Goal: Transaction & Acquisition: Purchase product/service

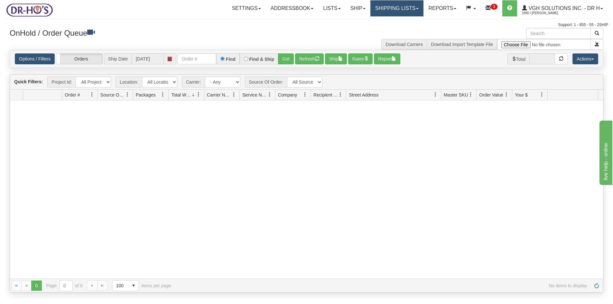
click at [382, 10] on link "Shipping lists" at bounding box center [396, 8] width 53 height 16
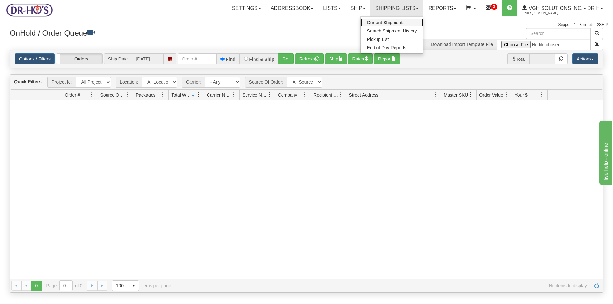
click at [374, 23] on span "Current Shipments" at bounding box center [386, 22] width 38 height 5
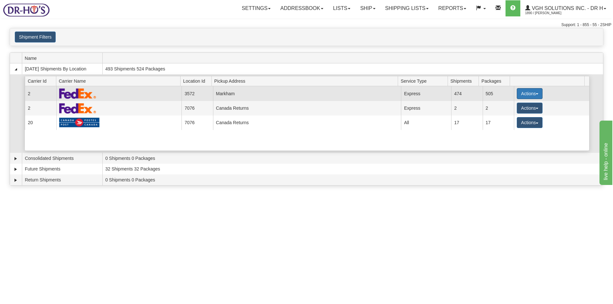
drag, startPoint x: 526, startPoint y: 93, endPoint x: 523, endPoint y: 93, distance: 3.3
click at [525, 93] on button "Actions" at bounding box center [530, 93] width 26 height 11
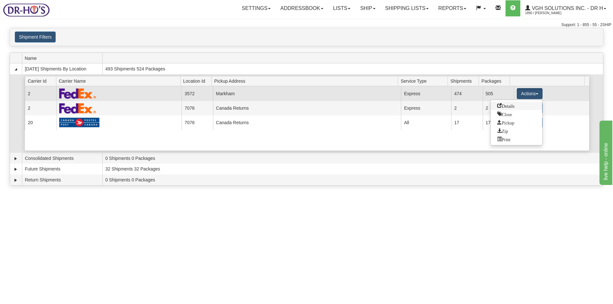
click at [507, 106] on span "Details" at bounding box center [505, 105] width 17 height 5
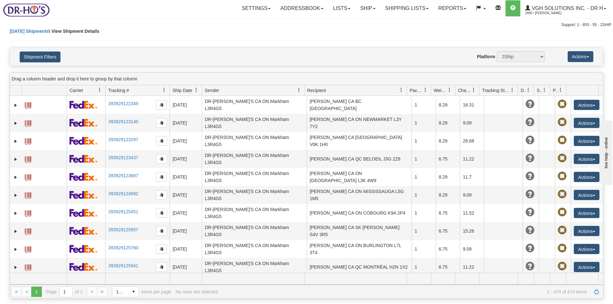
scroll to position [2366, 0]
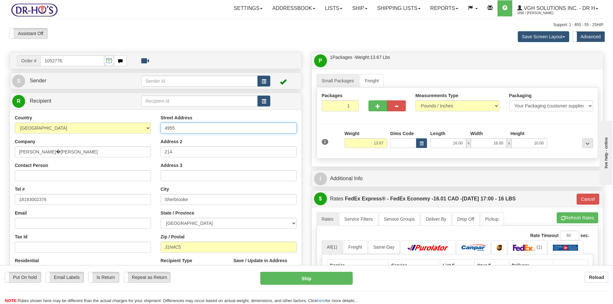
drag, startPoint x: 188, startPoint y: 129, endPoint x: 129, endPoint y: 133, distance: 59.6
click at [131, 132] on div "Country AFGHANISTAN ALAND ISLANDS ALBANIA ALGERIA AMERICAN SAMOA ANDORRA ANGOLA…" at bounding box center [155, 201] width 291 height 173
paste input "214-4955 RUE DE GASPÉ"
type input "214-4955 RUE DE GASPÉ"
drag, startPoint x: 181, startPoint y: 151, endPoint x: 142, endPoint y: 151, distance: 39.9
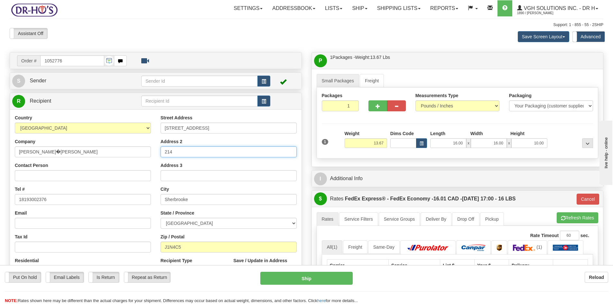
click at [142, 151] on div "Country AFGHANISTAN ALAND ISLANDS ALBANIA ALGERIA AMERICAN SAMOA ANDORRA ANGOLA…" at bounding box center [155, 201] width 291 height 173
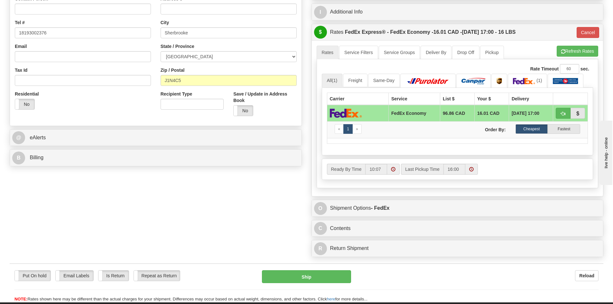
scroll to position [193, 0]
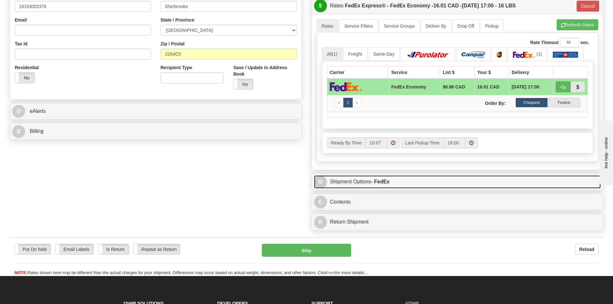
click at [415, 185] on link "O Shipment Options - FedEx" at bounding box center [457, 181] width 287 height 13
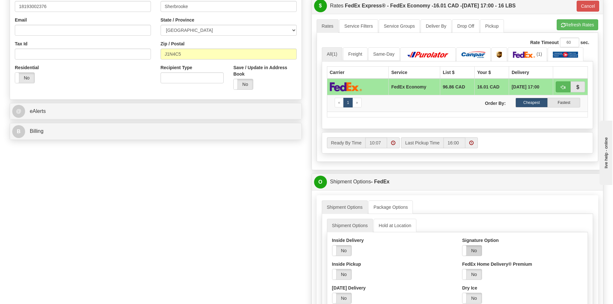
click at [475, 250] on label "No" at bounding box center [471, 250] width 19 height 10
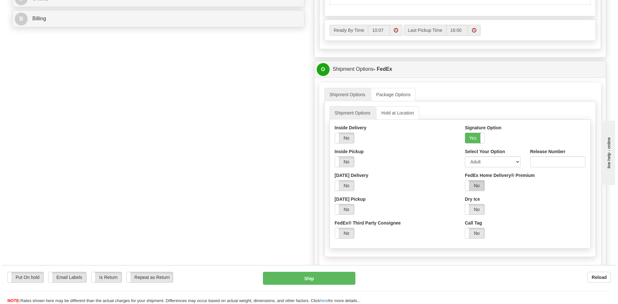
scroll to position [322, 0]
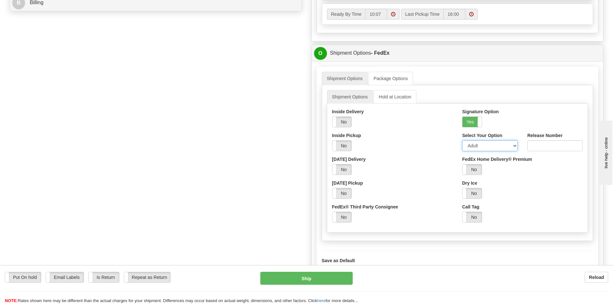
drag, startPoint x: 478, startPoint y: 144, endPoint x: 478, endPoint y: 148, distance: 3.6
click at [478, 144] on select "Adult Direct Indirect No Signature Required Service Default" at bounding box center [489, 145] width 55 height 11
select select "2"
click at [462, 140] on select "Adult Direct Indirect No Signature Required Service Default" at bounding box center [489, 145] width 55 height 11
click at [314, 276] on button "Ship" at bounding box center [306, 278] width 92 height 13
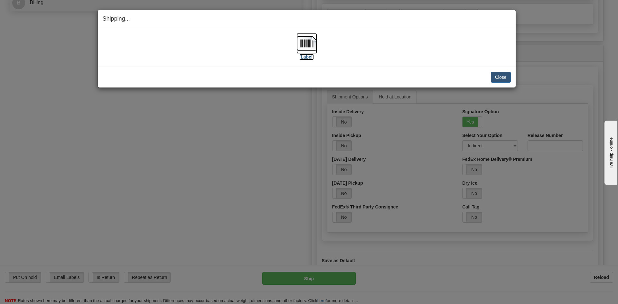
click at [306, 44] on img at bounding box center [306, 43] width 21 height 21
click at [504, 79] on button "Close" at bounding box center [501, 77] width 20 height 11
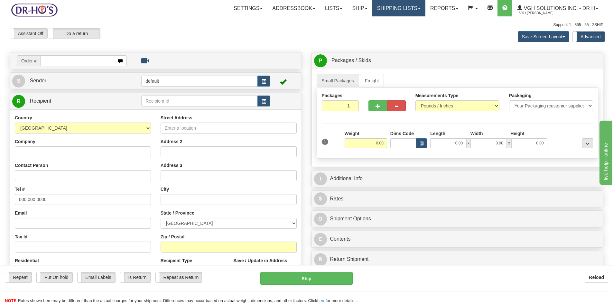
click at [381, 7] on link "Shipping lists" at bounding box center [398, 8] width 53 height 16
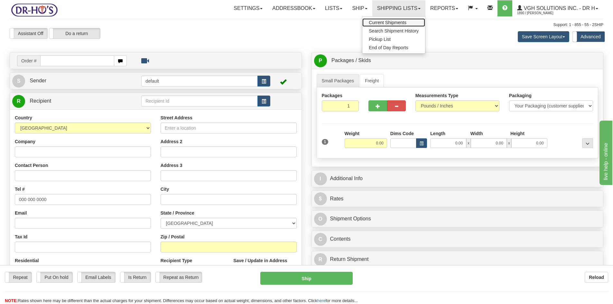
click at [369, 22] on span "Current Shipments" at bounding box center [388, 22] width 38 height 5
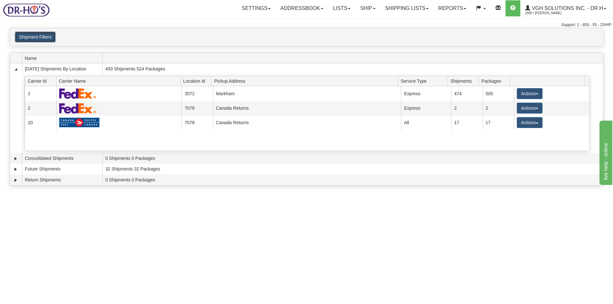
click at [30, 39] on button "Shipment Filters" at bounding box center [35, 37] width 41 height 11
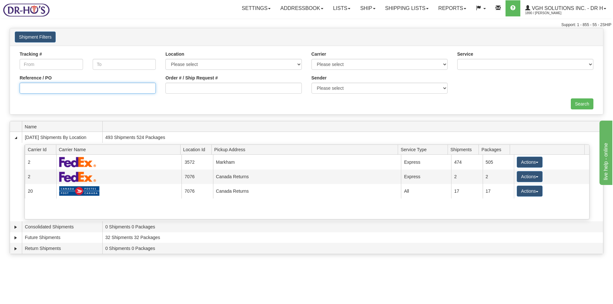
click at [41, 84] on input "Reference / PO" at bounding box center [88, 88] width 136 height 11
paste input "1208877"
type input "1208877"
click at [585, 108] on input "Search" at bounding box center [582, 103] width 23 height 11
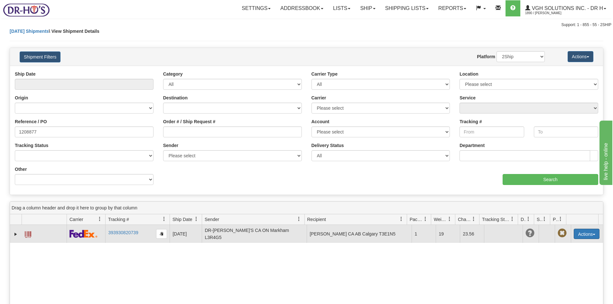
click at [581, 231] on button "Actions" at bounding box center [586, 234] width 26 height 10
click at [554, 270] on span at bounding box center [556, 270] width 5 height 5
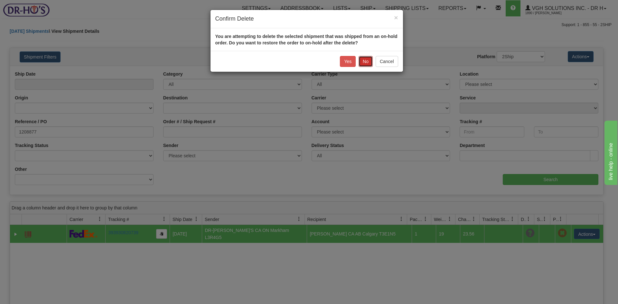
click at [361, 60] on button "No" at bounding box center [365, 61] width 14 height 11
